Goal: Information Seeking & Learning: Learn about a topic

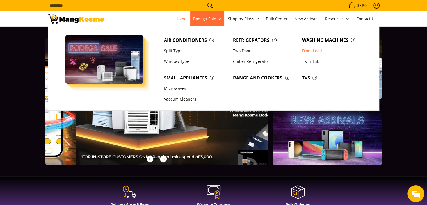
scroll to position [0, 223]
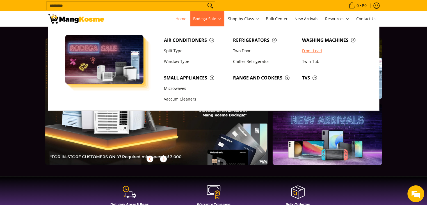
click at [310, 50] on link "Front Load" at bounding box center [333, 50] width 69 height 11
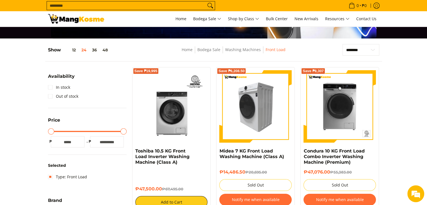
click at [222, 99] on img at bounding box center [255, 106] width 72 height 72
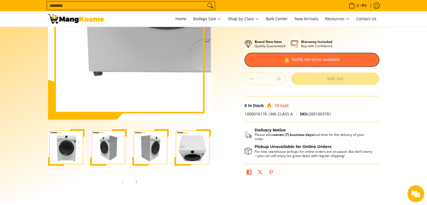
scroll to position [84, 0]
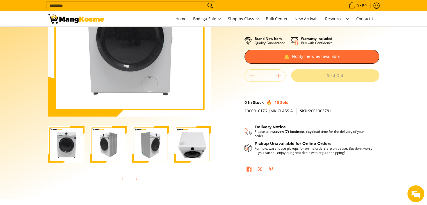
click at [112, 136] on img "Midea 7 KG Front Load Washing Machine (Class A)-2" at bounding box center [108, 144] width 36 height 36
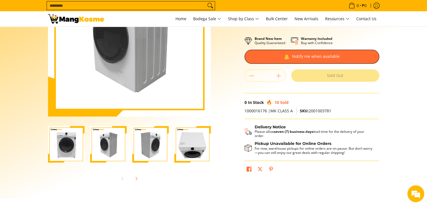
click at [143, 155] on img "Midea 7 KG Front Load Washing Machine (Class A)-3" at bounding box center [150, 144] width 36 height 36
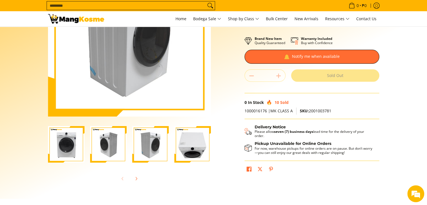
click at [188, 152] on img "Midea 7 KG Front Load Washing Machine (Class A)-4" at bounding box center [192, 144] width 36 height 36
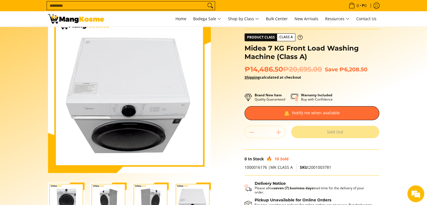
scroll to position [28, 0]
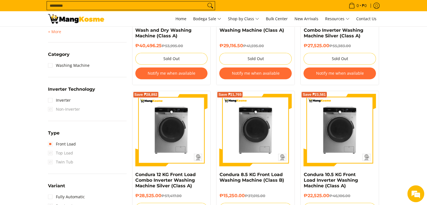
scroll to position [196, 0]
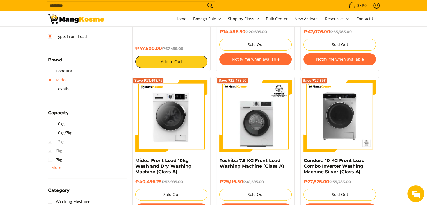
click at [48, 79] on link "Midea" at bounding box center [58, 79] width 20 height 9
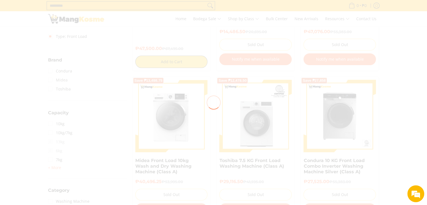
scroll to position [0, 0]
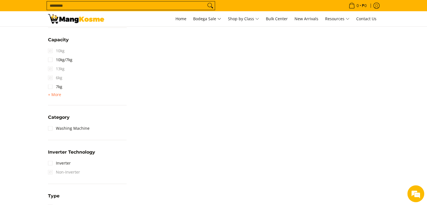
scroll to position [270, 0]
click at [49, 163] on link "Inverter" at bounding box center [59, 162] width 23 height 9
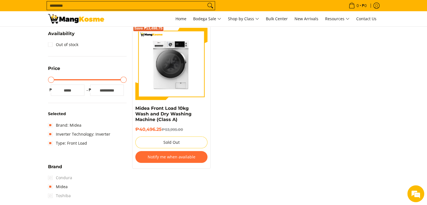
scroll to position [101, 0]
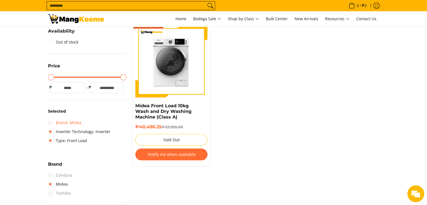
click at [49, 121] on link "Brand: Midea" at bounding box center [64, 122] width 33 height 9
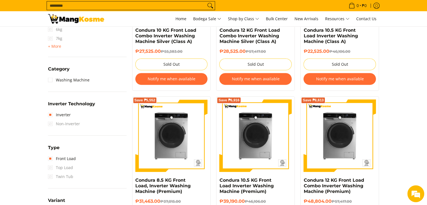
scroll to position [337, 0]
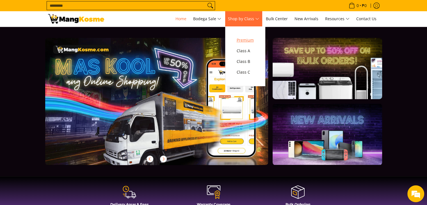
click at [250, 38] on span "Premium" at bounding box center [244, 40] width 17 height 7
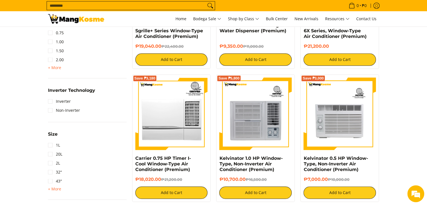
scroll to position [449, 0]
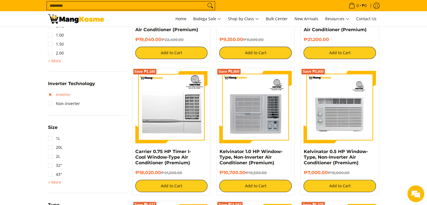
click at [50, 95] on link "Inverter" at bounding box center [59, 94] width 23 height 9
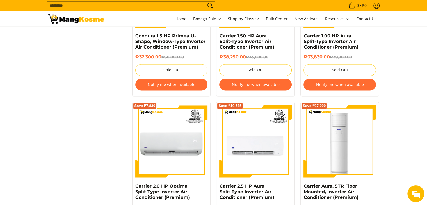
scroll to position [887, 0]
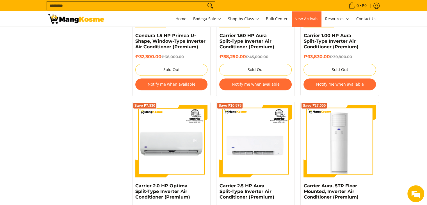
click at [302, 20] on span "New Arrivals" at bounding box center [306, 18] width 24 height 5
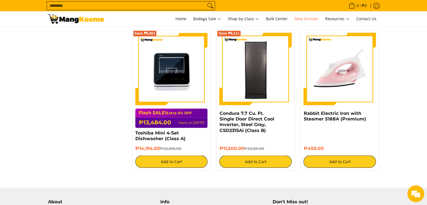
scroll to position [954, 0]
